Goal: Transaction & Acquisition: Book appointment/travel/reservation

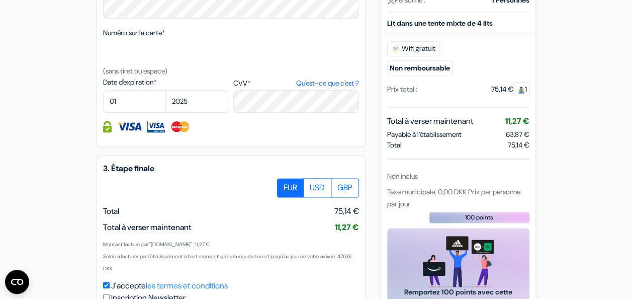
scroll to position [529, 0]
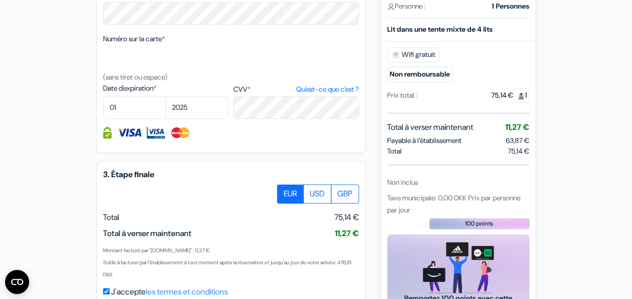
click at [470, 133] on span "Total à verser maintenant" at bounding box center [430, 127] width 86 height 12
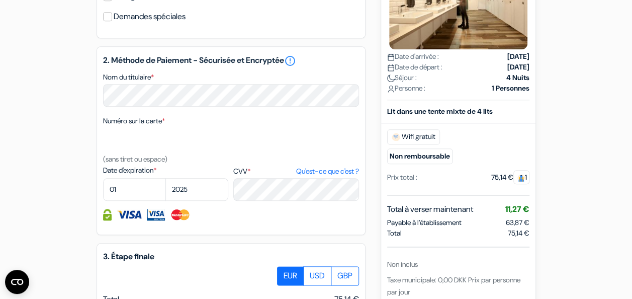
scroll to position [447, 0]
click at [515, 229] on div "Détails de la réservation [GEOGRAPHIC_DATA], [GEOGRAPHIC_DATA], [GEOGRAPHIC_DAT…" at bounding box center [458, 160] width 142 height 538
click at [508, 227] on span "63,87 €" at bounding box center [518, 222] width 24 height 9
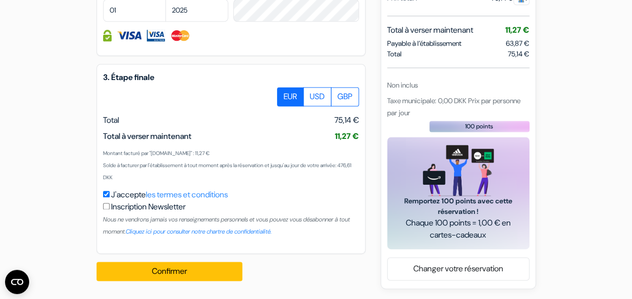
scroll to position [636, 0]
click at [191, 173] on small "Solde à facturer par l'établissement à tout moment après la réservation et jusq…" at bounding box center [227, 171] width 248 height 19
click at [111, 200] on label "J'accepte les termes et conditions" at bounding box center [169, 195] width 117 height 12
click at [110, 197] on input "J'accepte les termes et conditions" at bounding box center [106, 194] width 7 height 7
click at [119, 199] on label "J'accepte les termes et conditions" at bounding box center [169, 195] width 117 height 12
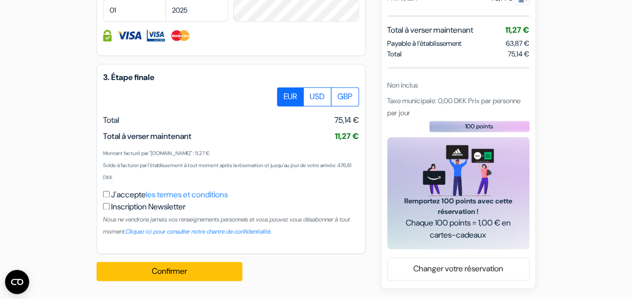
click at [110, 197] on input "J'accepte les termes et conditions" at bounding box center [106, 194] width 7 height 7
checkbox input "true"
click at [315, 105] on label "USD" at bounding box center [317, 96] width 28 height 19
click at [284, 94] on input "USD" at bounding box center [281, 90] width 7 height 7
radio input "true"
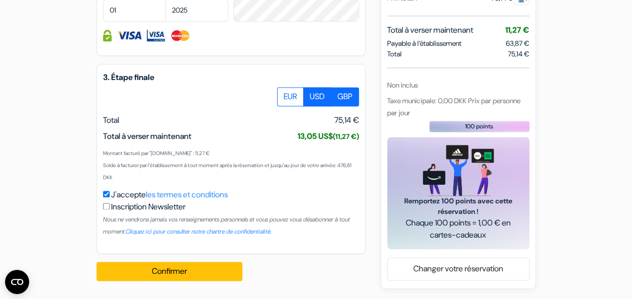
click at [352, 102] on label "GBP" at bounding box center [345, 96] width 28 height 19
click at [284, 94] on input "GBP" at bounding box center [281, 90] width 7 height 7
radio input "true"
click at [294, 99] on label "EUR" at bounding box center [290, 96] width 27 height 19
click at [284, 94] on input "EUR" at bounding box center [281, 90] width 7 height 7
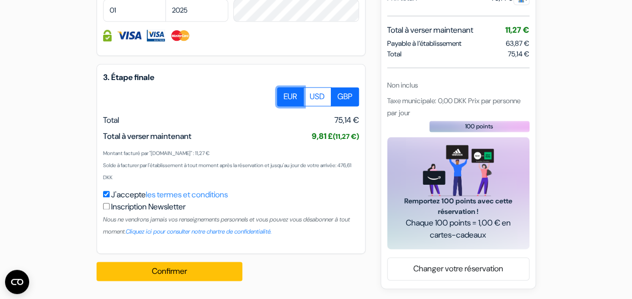
radio input "true"
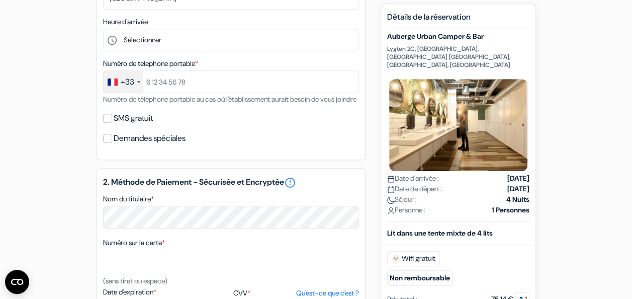
scroll to position [0, 0]
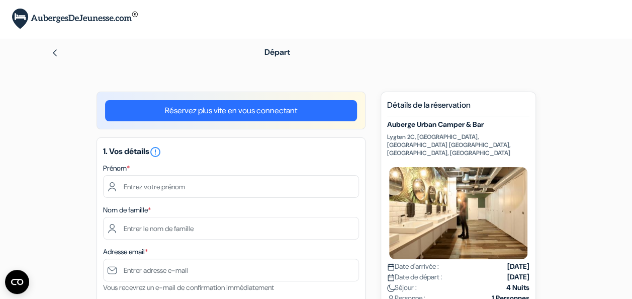
click at [51, 48] on div at bounding box center [143, 52] width 185 height 12
click at [59, 53] on div at bounding box center [143, 52] width 185 height 12
click at [55, 53] on img at bounding box center [55, 53] width 8 height 8
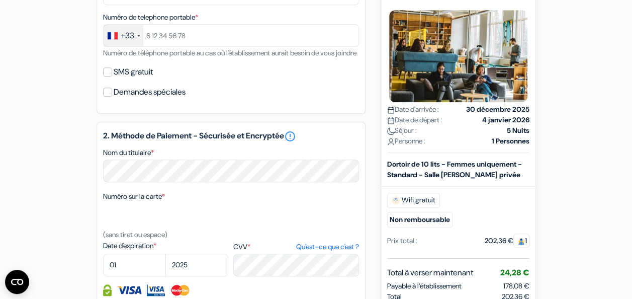
scroll to position [371, 0]
